Goal: Communication & Community: Answer question/provide support

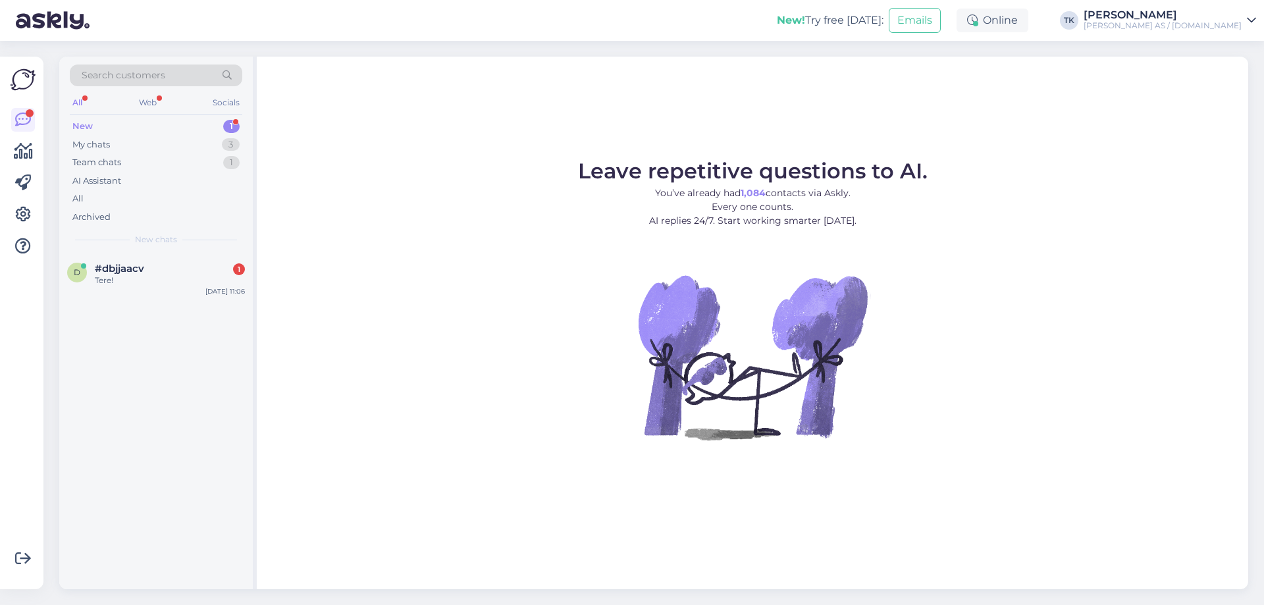
click at [116, 126] on div "New 1" at bounding box center [156, 126] width 172 height 18
click at [163, 273] on div "#dbjjaacv 1" at bounding box center [170, 269] width 150 height 12
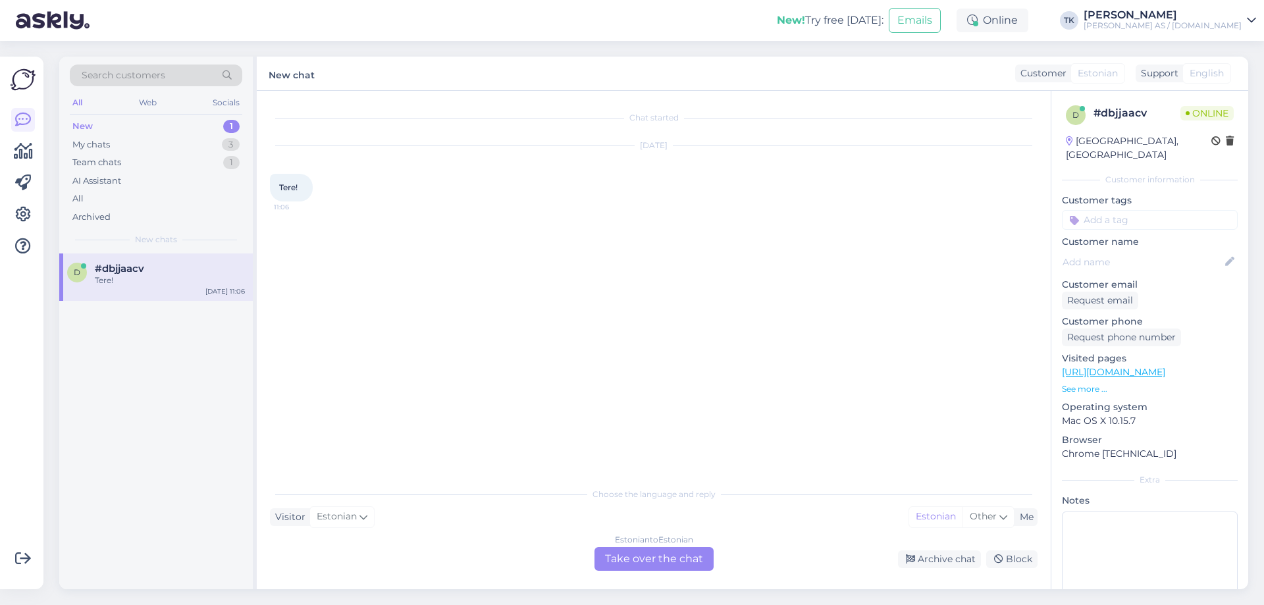
click at [657, 556] on div "Estonian to Estonian Take over the chat" at bounding box center [653, 559] width 119 height 24
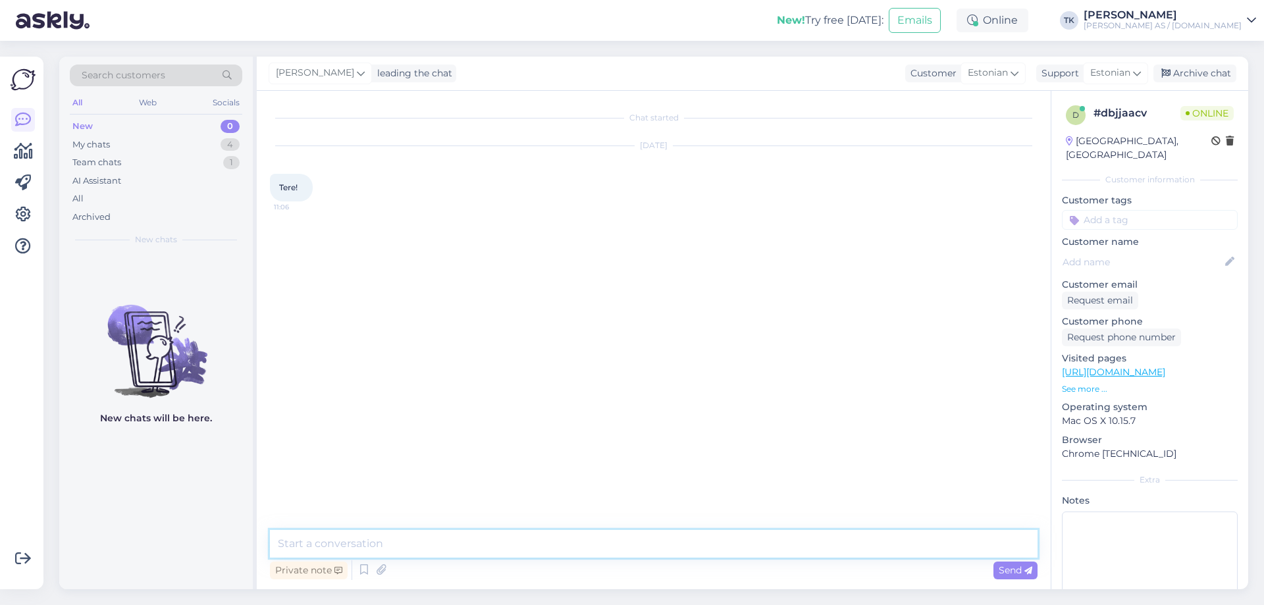
drag, startPoint x: 321, startPoint y: 543, endPoint x: 330, endPoint y: 539, distance: 10.0
click at [322, 542] on textarea at bounding box center [653, 544] width 767 height 28
type textarea "Tere"
type textarea "Kuidas saame aidata?"
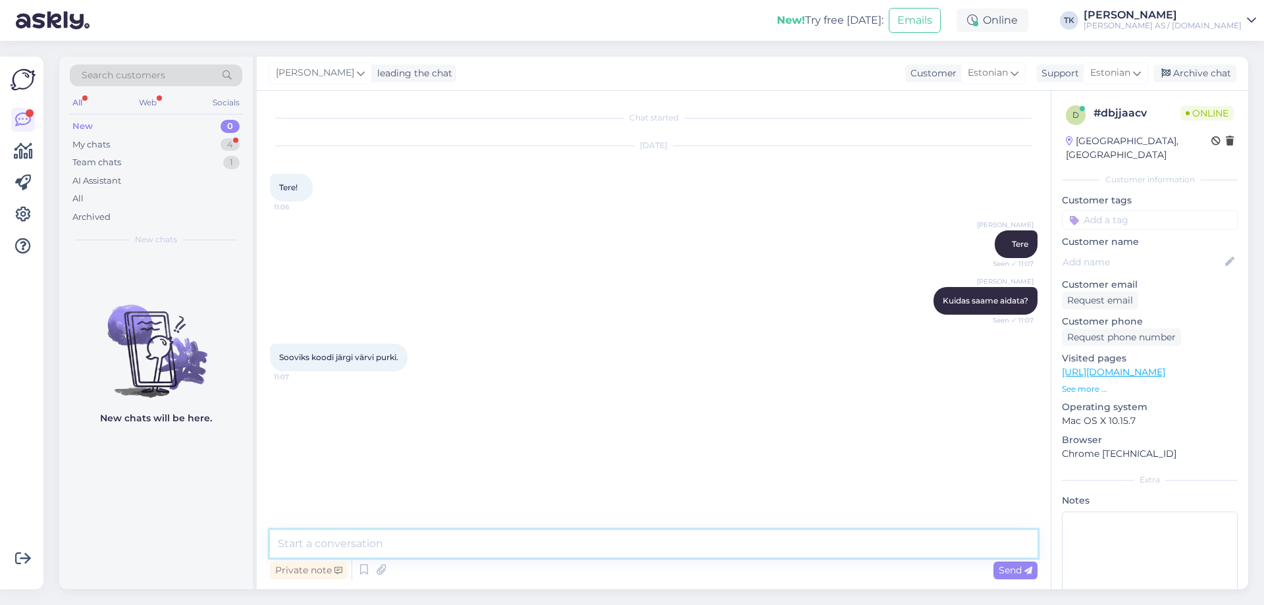
click at [301, 546] on textarea at bounding box center [653, 544] width 767 height 28
type textarea "T"
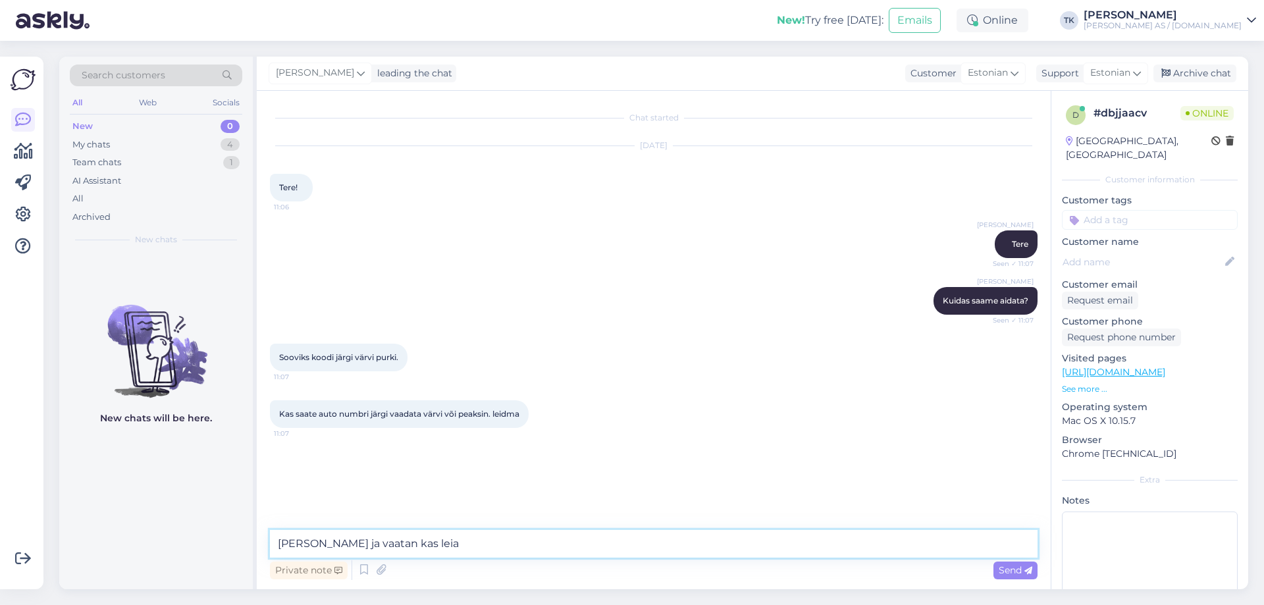
type textarea "[PERSON_NAME] ja vaatan kas leiab"
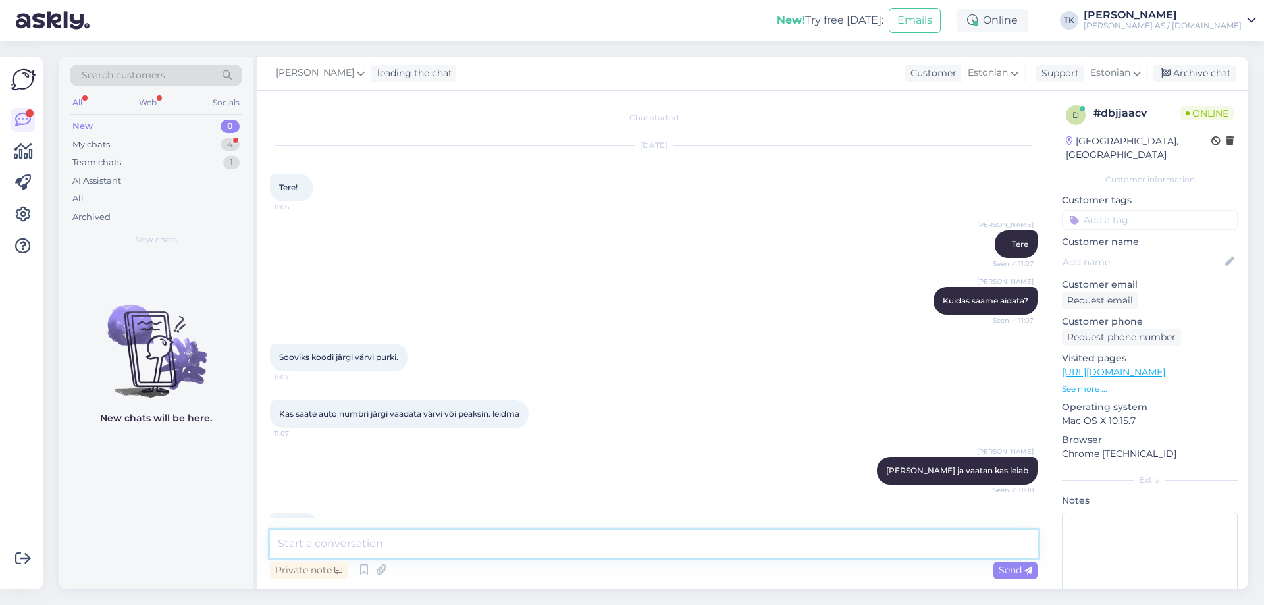
scroll to position [38, 0]
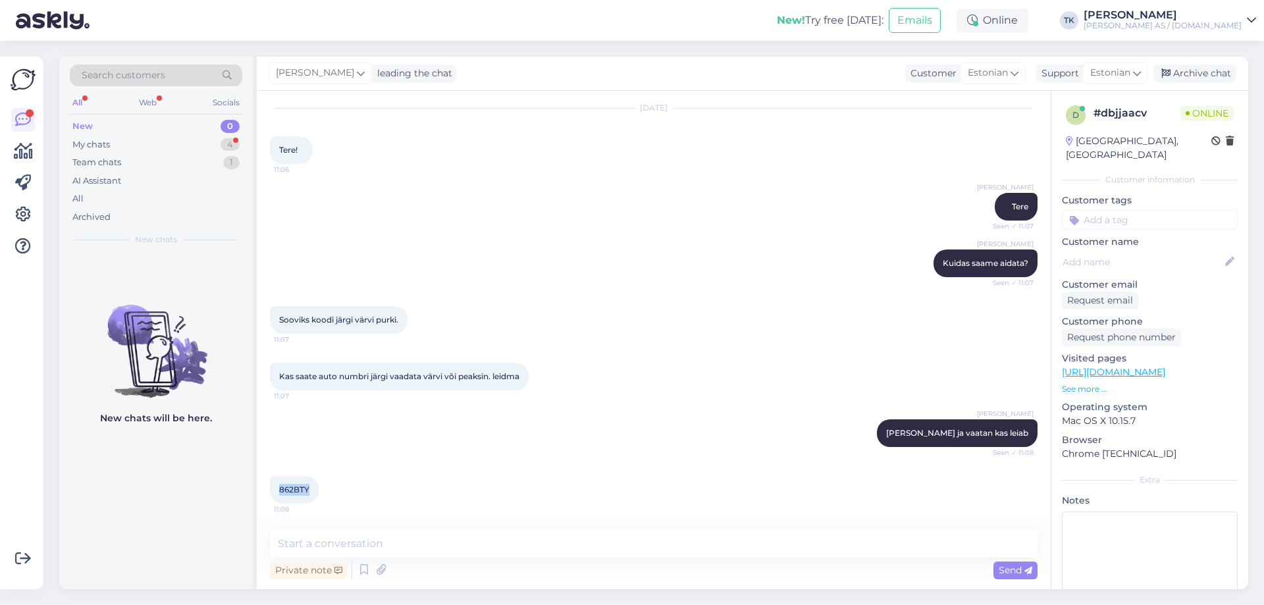
drag, startPoint x: 309, startPoint y: 488, endPoint x: 271, endPoint y: 488, distance: 37.5
click at [271, 488] on div "862BTY 11:08" at bounding box center [294, 490] width 49 height 28
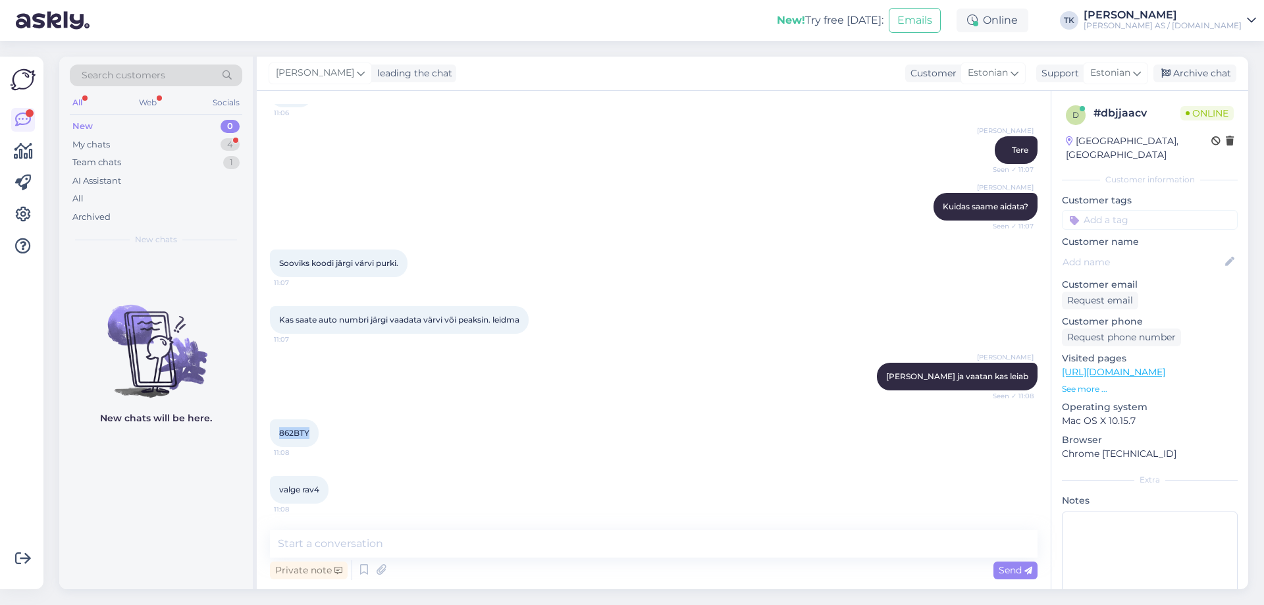
copy span "862BTY"
click at [302, 540] on textarea at bounding box center [653, 544] width 767 height 28
type textarea "Üks hetk"
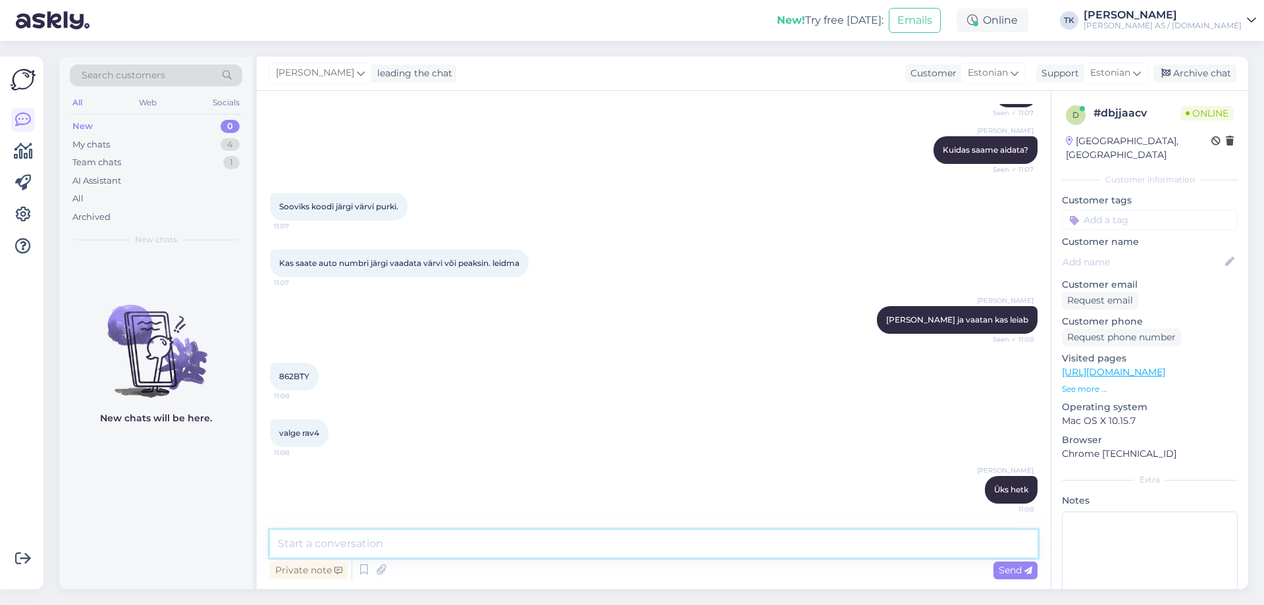
click at [291, 544] on textarea at bounding box center [653, 544] width 767 height 28
paste textarea "SUPER WHITE II"
type textarea "Värvikood on TOYOTA 040, SUPER WHITE II"
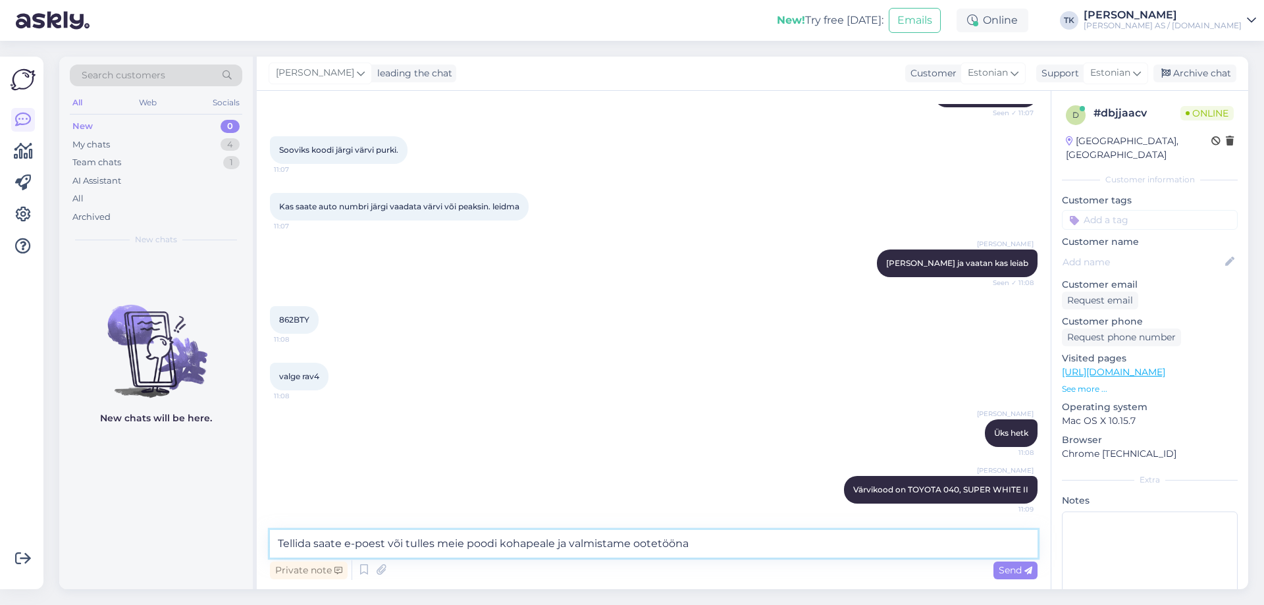
type textarea "Tellida saate e-poest või tulles meie poodi kohapeale ja valmistame ootetööna."
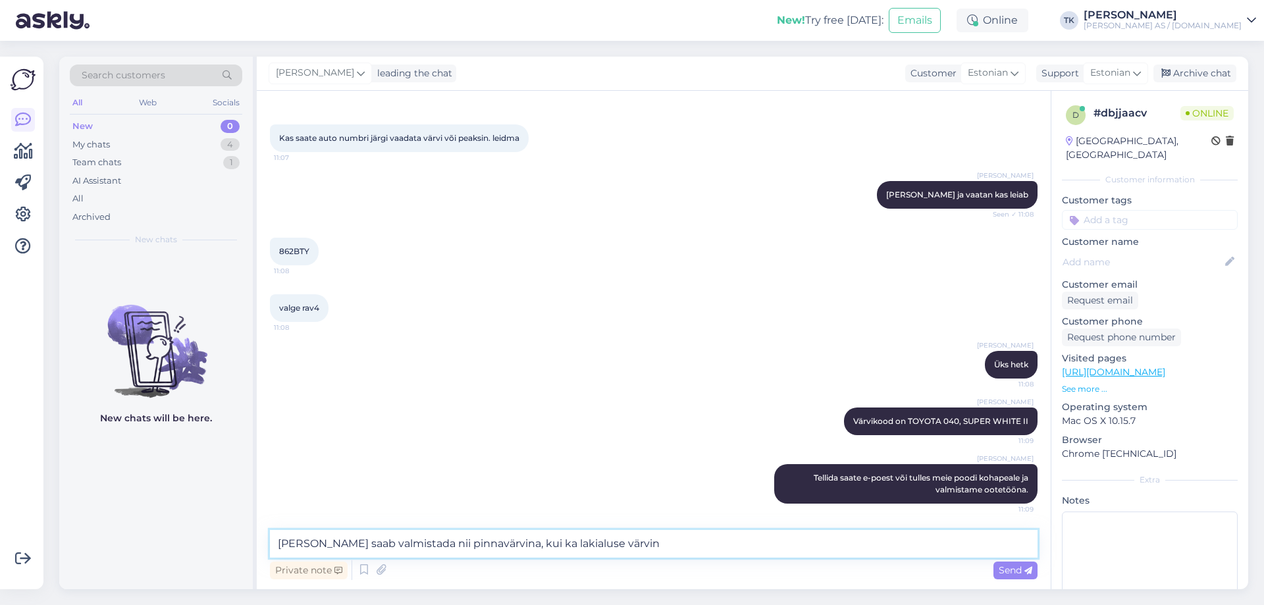
type textarea "[PERSON_NAME] saab valmistada nii pinnavärvina, kui ka lakialuse värvina"
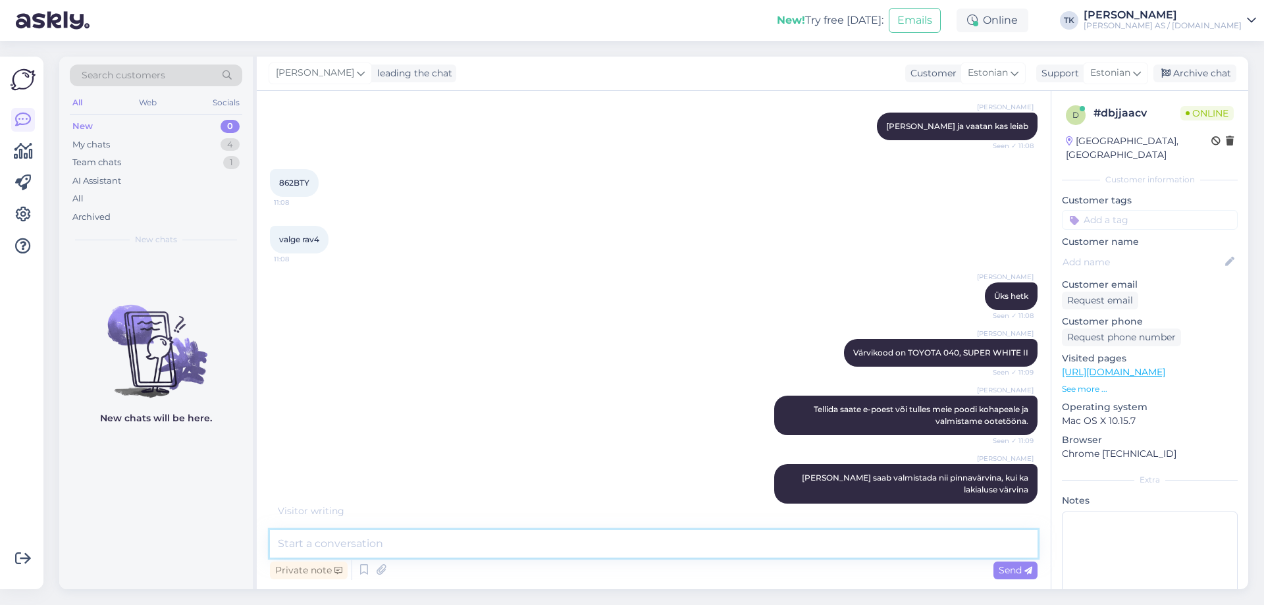
scroll to position [401, 0]
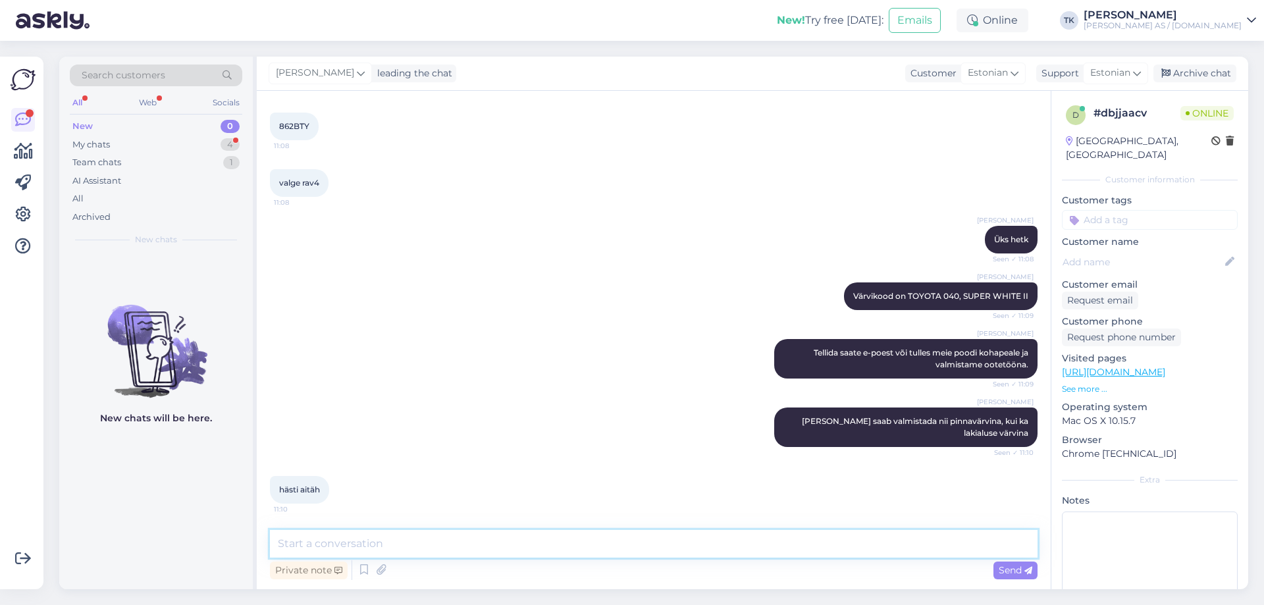
click at [303, 548] on textarea at bounding box center [653, 544] width 767 height 28
type textarea "[PERSON_NAME] ilusat päeva"
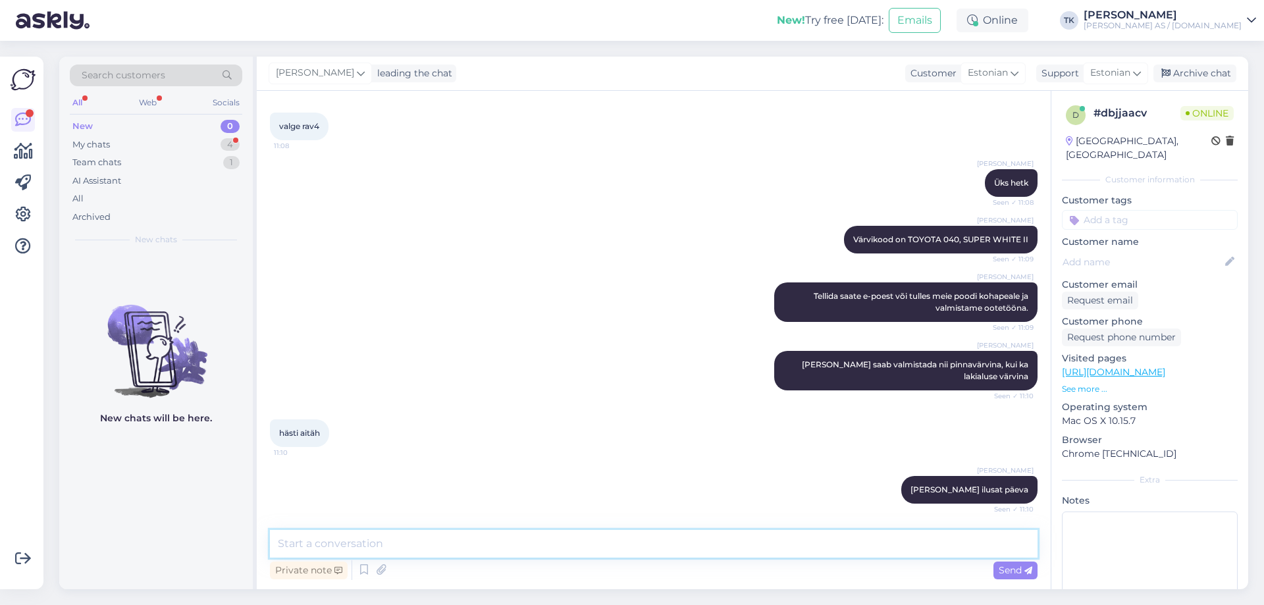
scroll to position [514, 0]
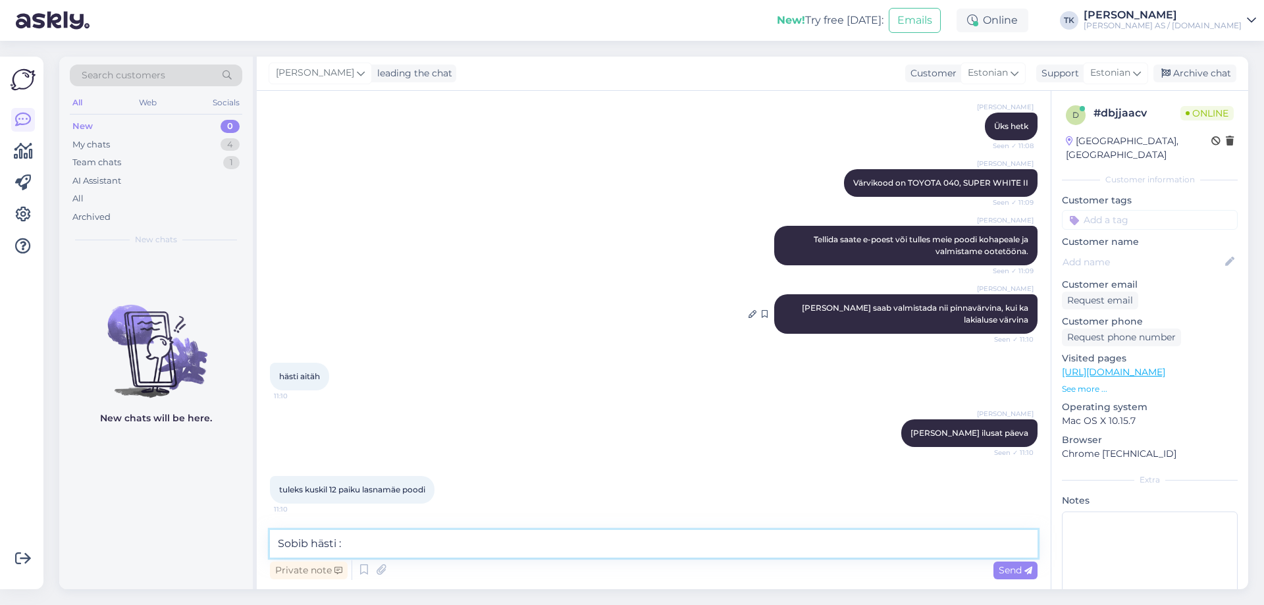
type textarea "Sobib hästi :)"
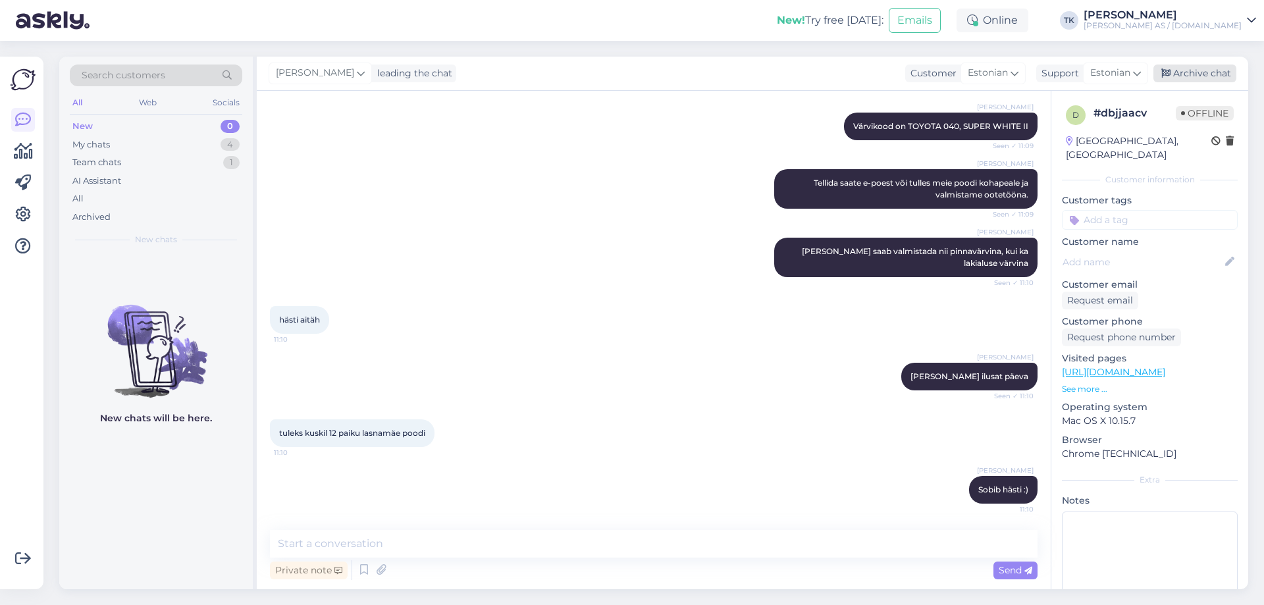
click at [1224, 66] on div "Archive chat" at bounding box center [1194, 74] width 83 height 18
click at [85, 146] on div "My chats" at bounding box center [91, 144] width 38 height 13
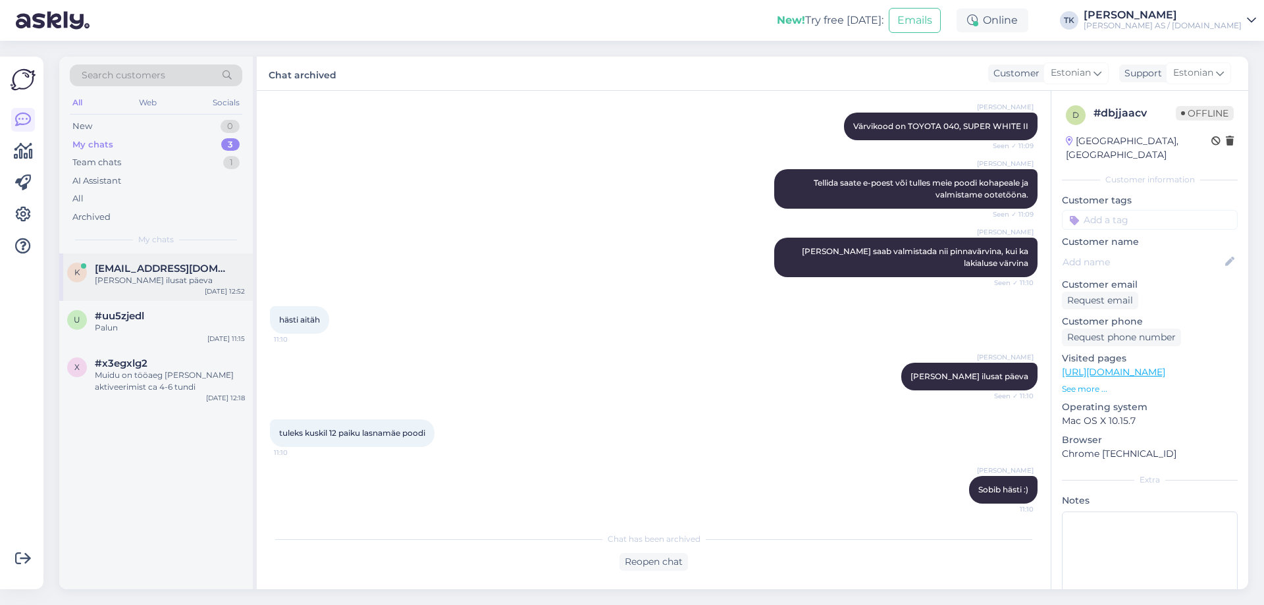
click at [128, 271] on span "[EMAIL_ADDRESS][DOMAIN_NAME]" at bounding box center [163, 269] width 137 height 12
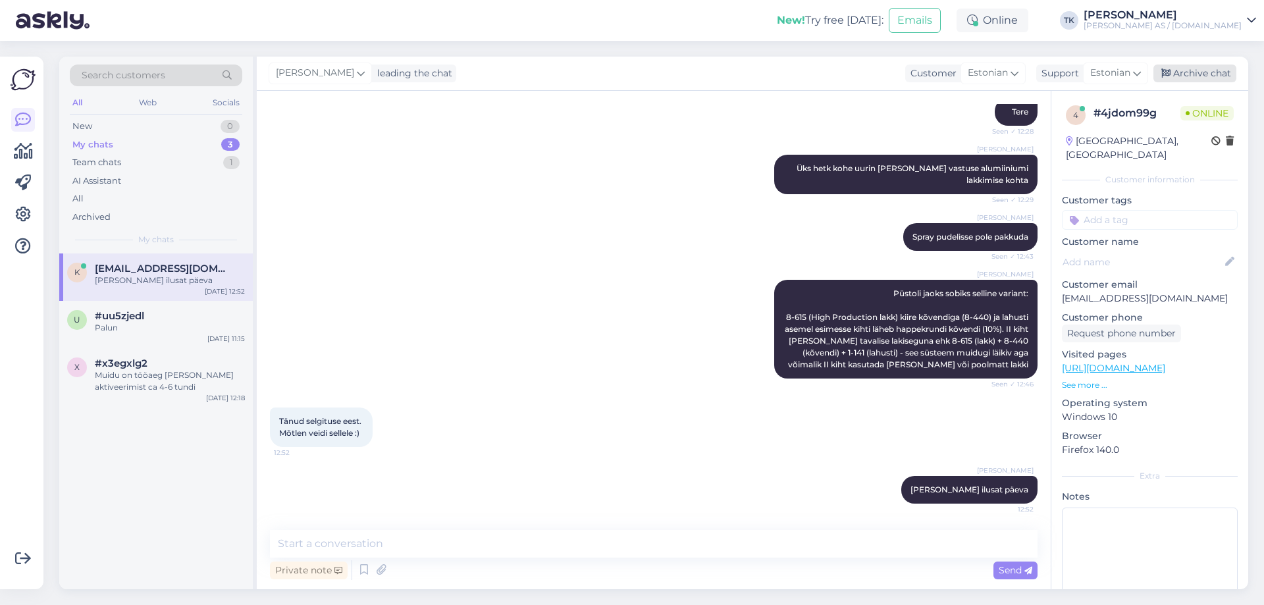
click at [1214, 72] on div "Archive chat" at bounding box center [1194, 74] width 83 height 18
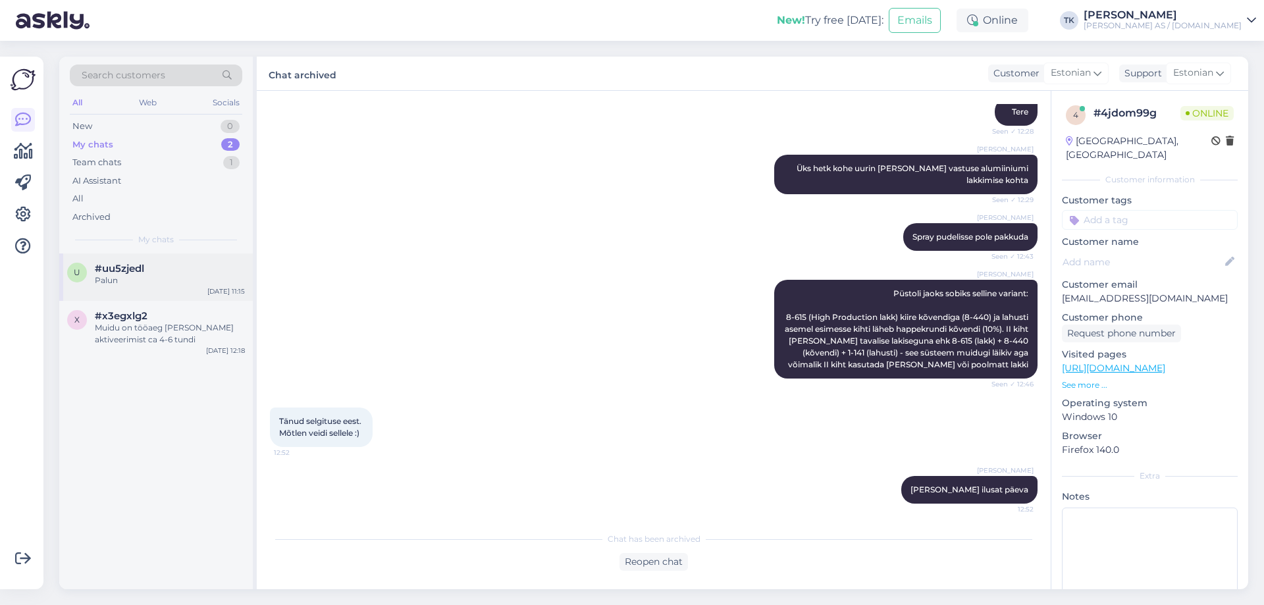
click at [124, 269] on span "#uu5zjedl" at bounding box center [119, 269] width 49 height 12
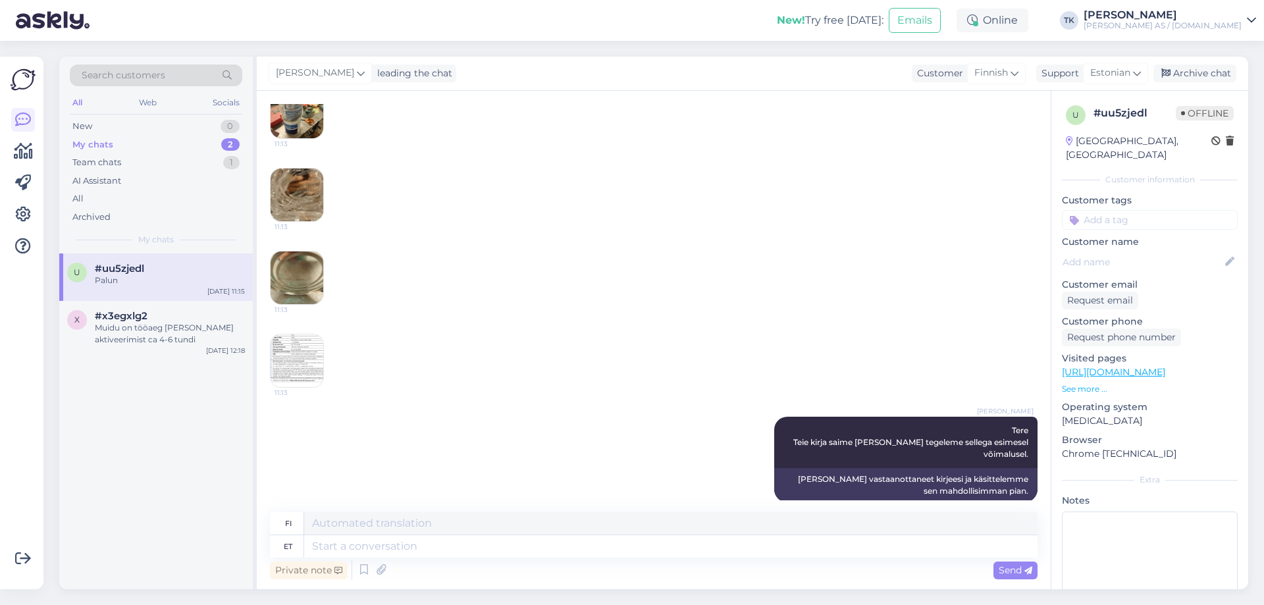
scroll to position [378, 0]
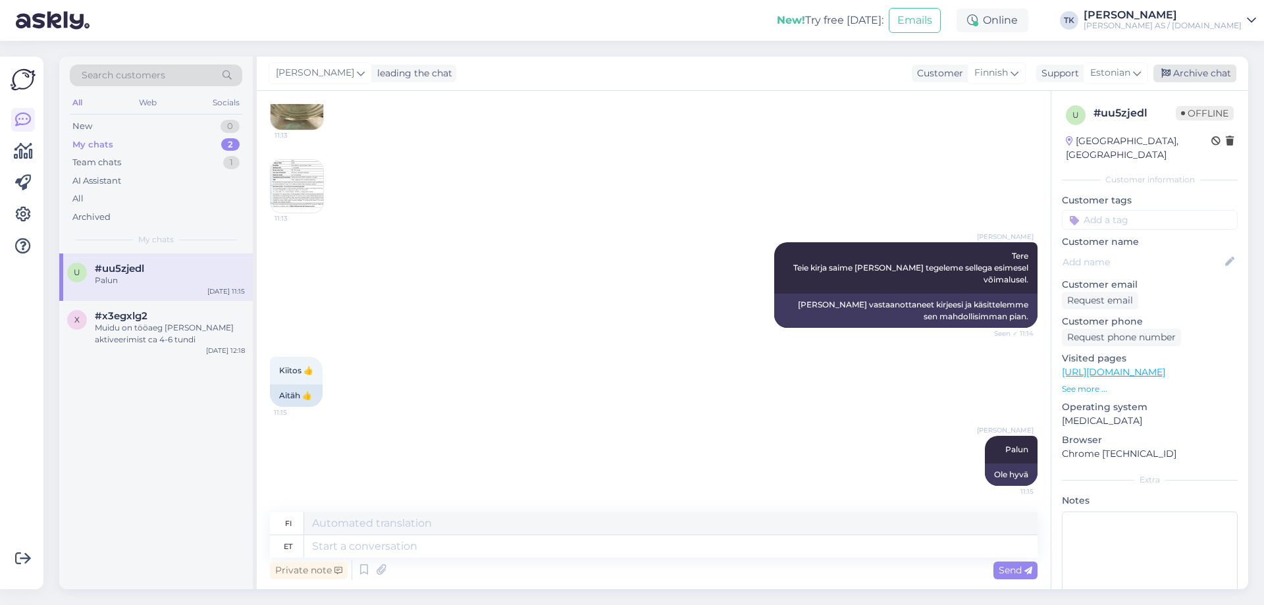
click at [1208, 71] on div "Archive chat" at bounding box center [1194, 74] width 83 height 18
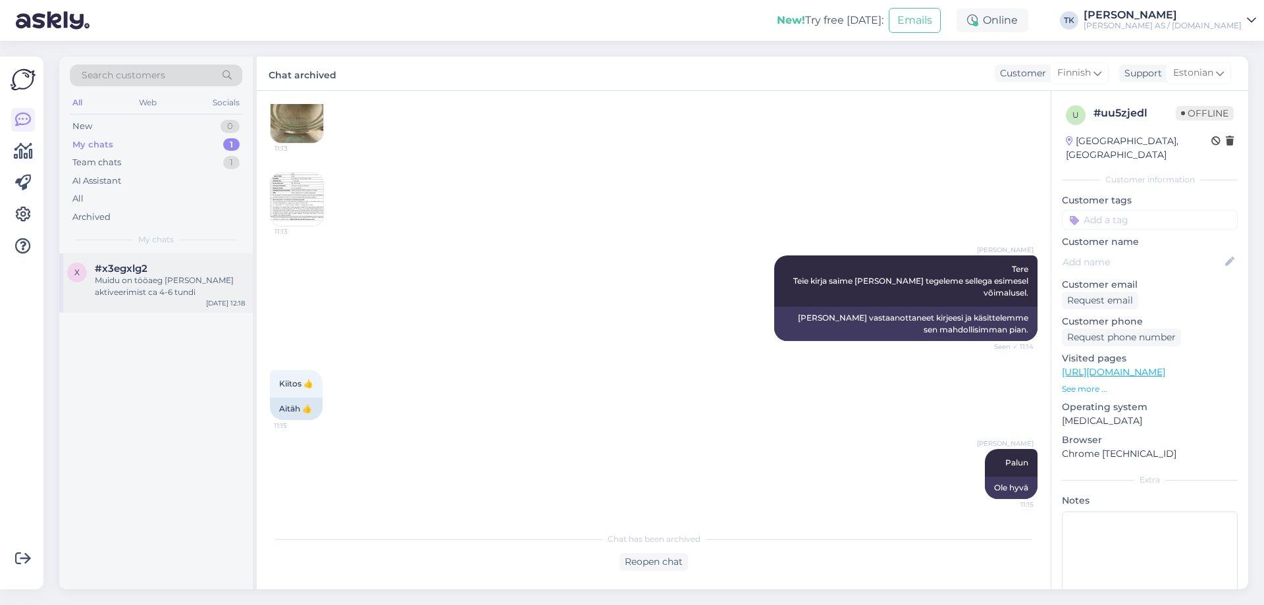
click at [158, 274] on div "Muidu on tööaeg [PERSON_NAME] aktiveerimist ca 4-6 tundi" at bounding box center [170, 286] width 150 height 24
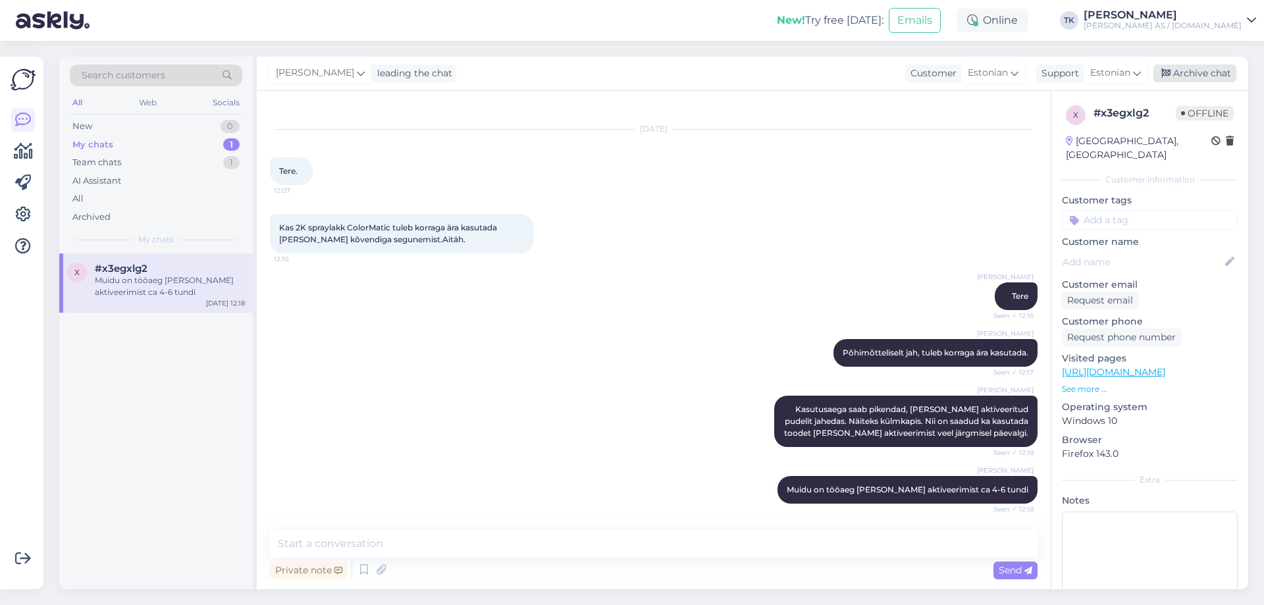
click at [1210, 70] on div "Archive chat" at bounding box center [1194, 74] width 83 height 18
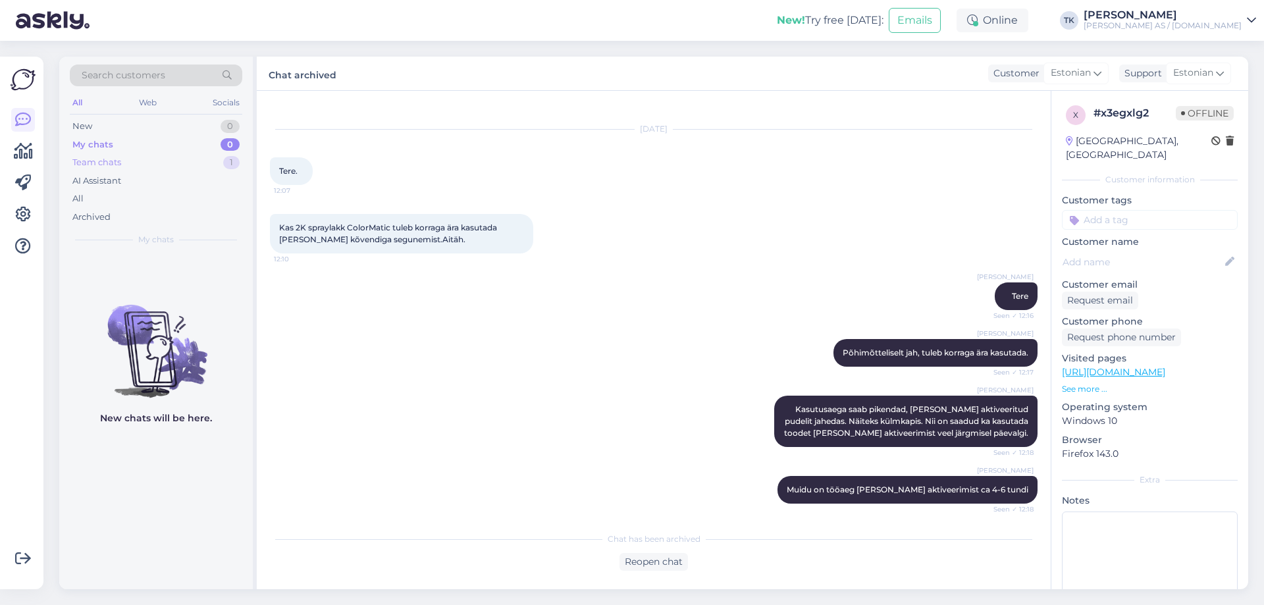
click at [103, 157] on div "Team chats" at bounding box center [96, 162] width 49 height 13
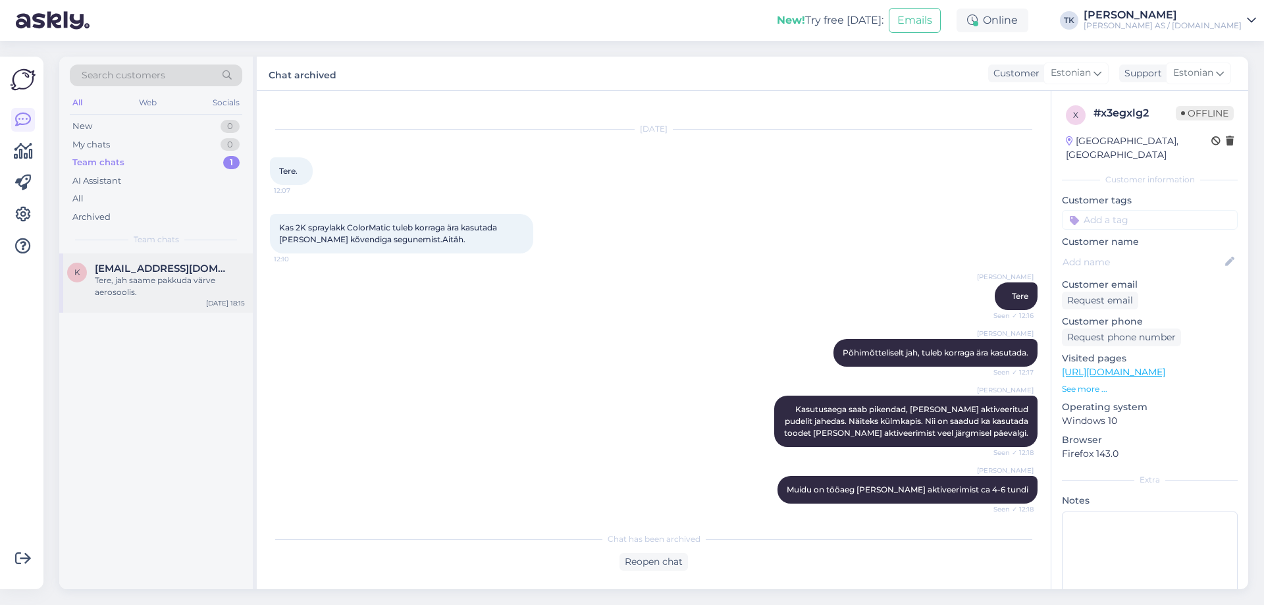
click at [128, 270] on span "[EMAIL_ADDRESS][DOMAIN_NAME]" at bounding box center [163, 269] width 137 height 12
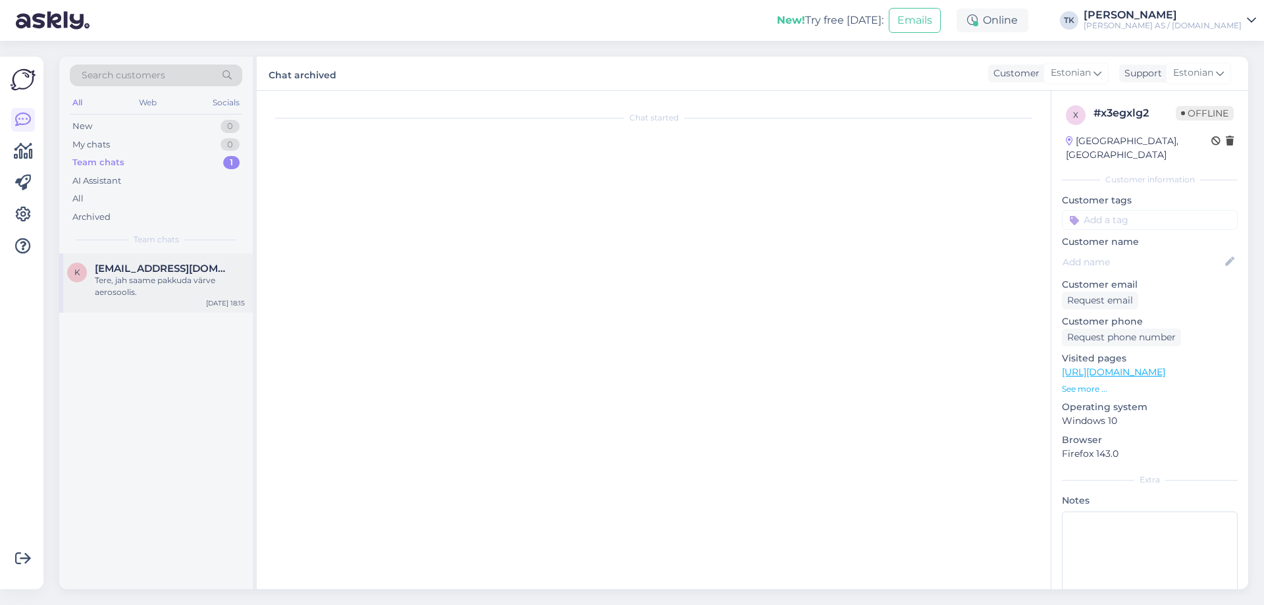
scroll to position [0, 0]
